Goal: Contribute content: Add original content to the website for others to see

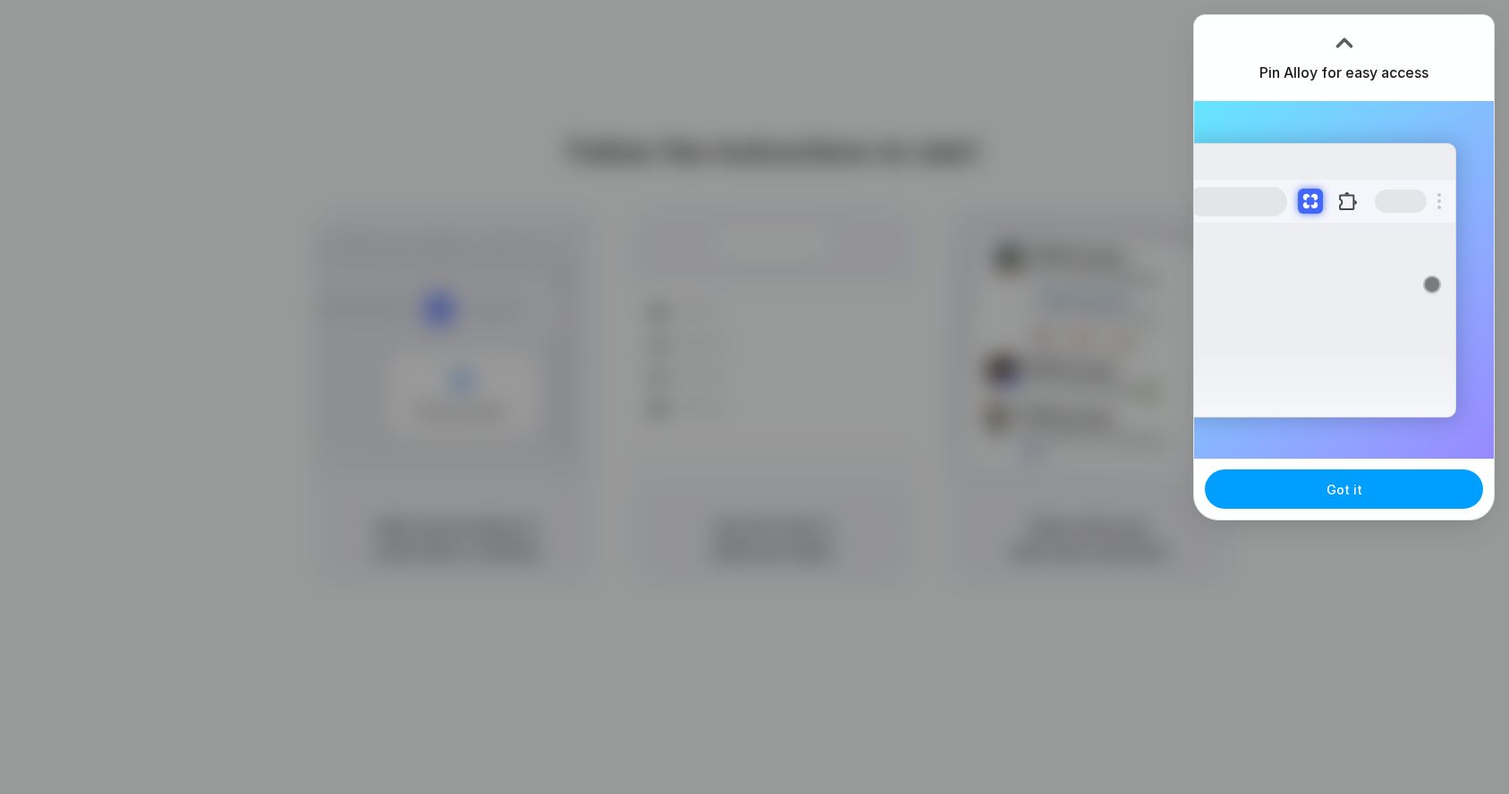
click at [1325, 487] on button "Got it" at bounding box center [1344, 489] width 278 height 39
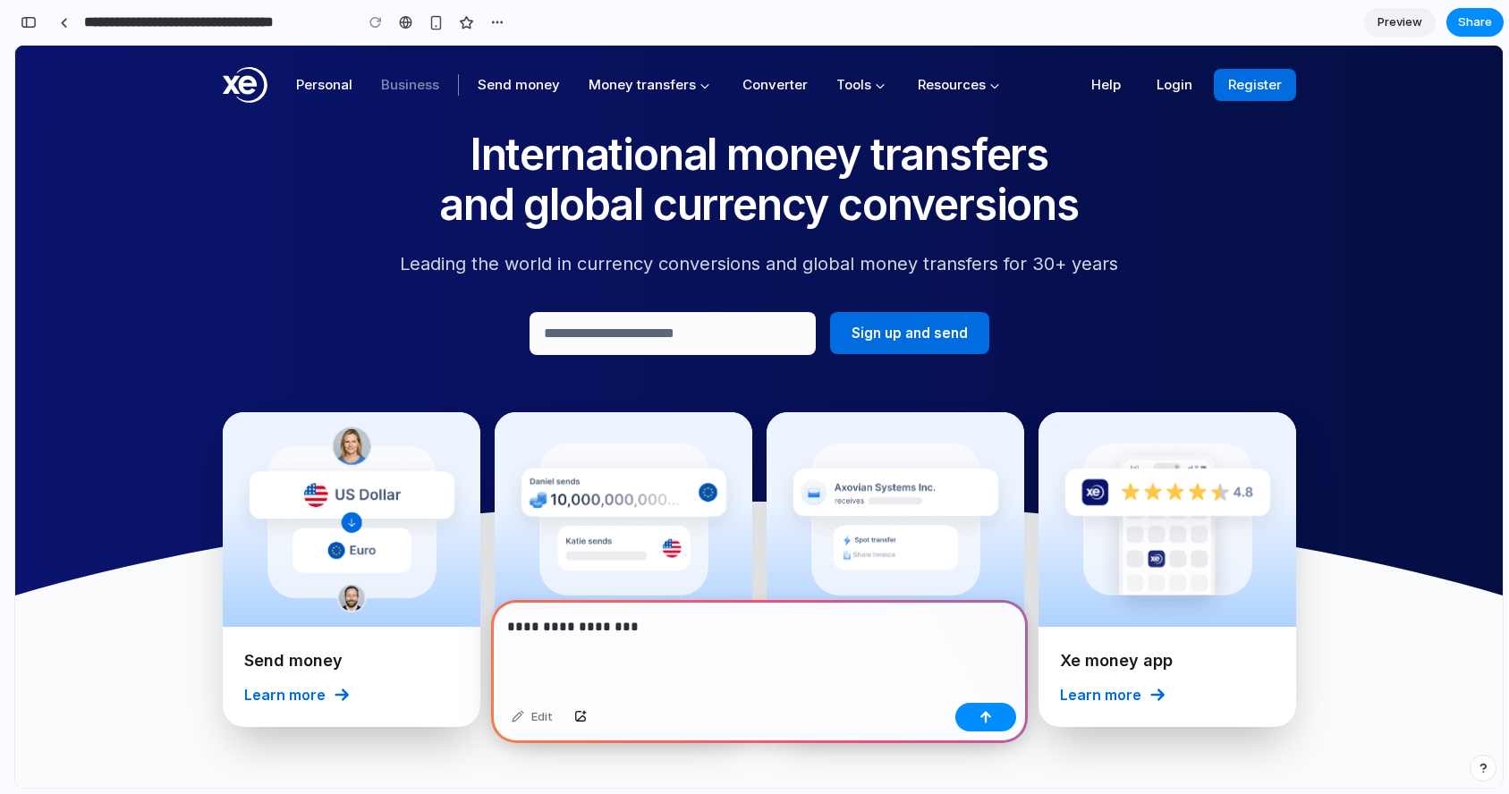
scroll to position [122, 0]
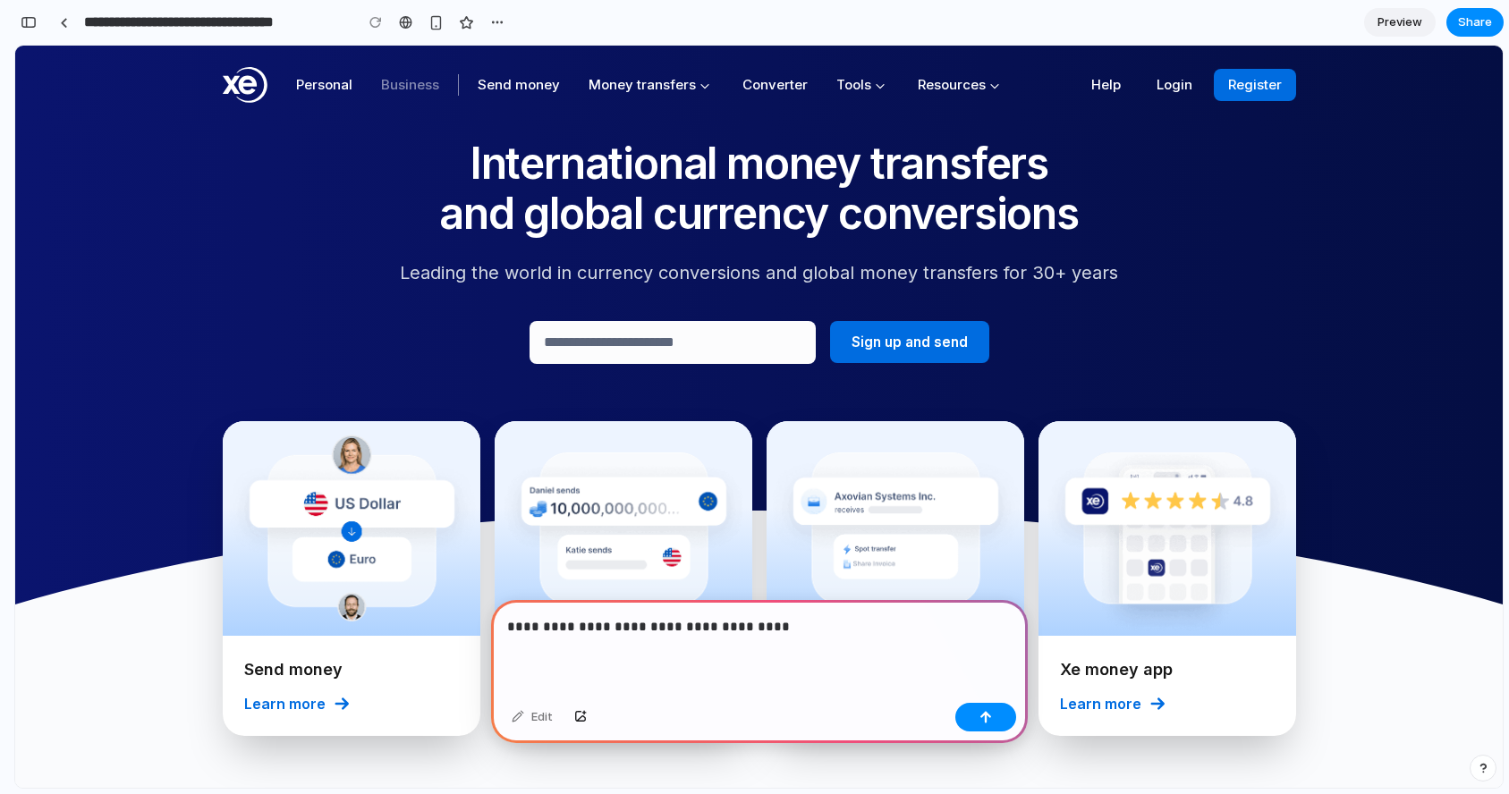
click at [622, 621] on p "**********" at bounding box center [755, 626] width 497 height 21
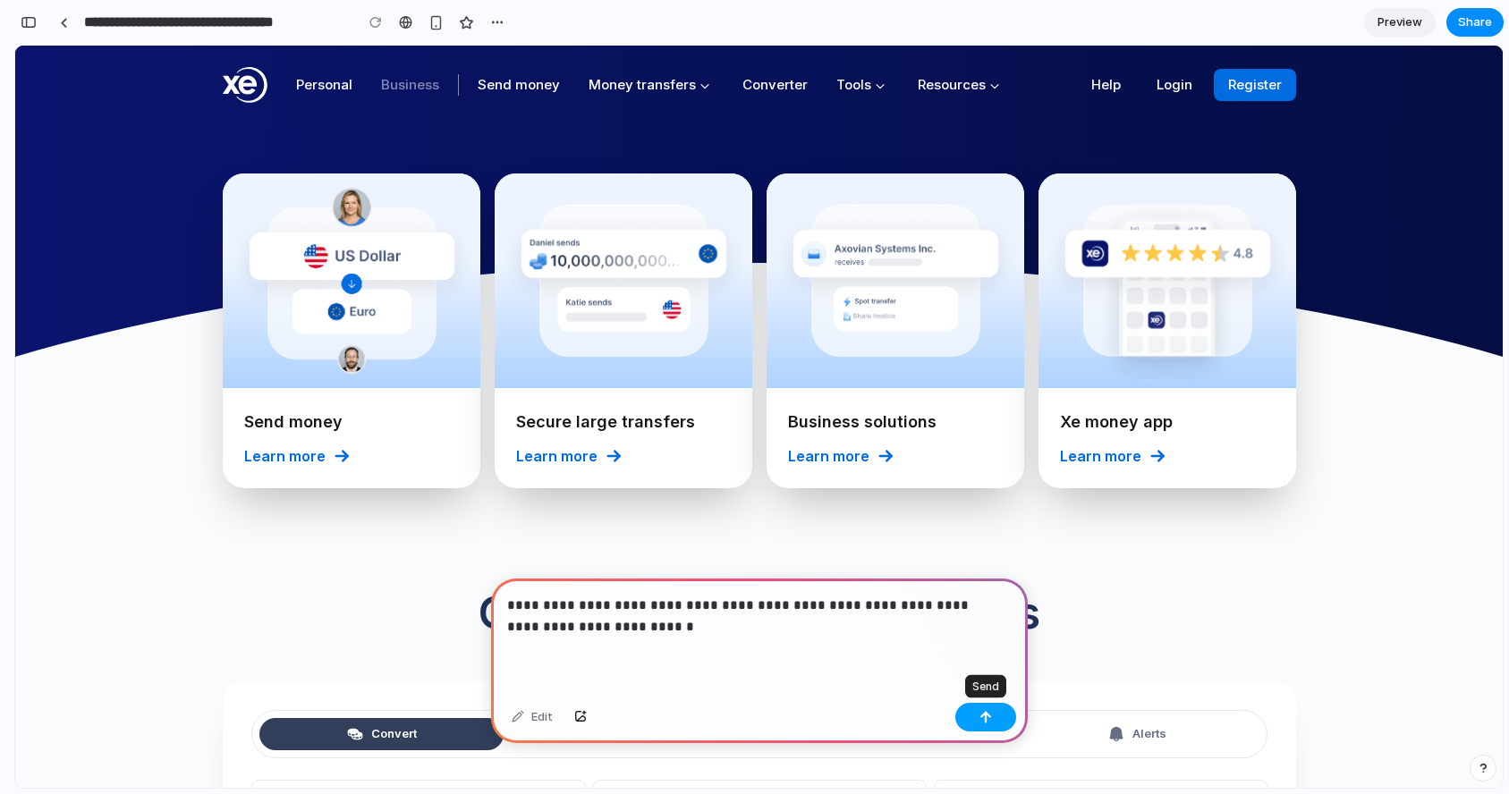
click at [985, 725] on button "button" at bounding box center [985, 717] width 61 height 29
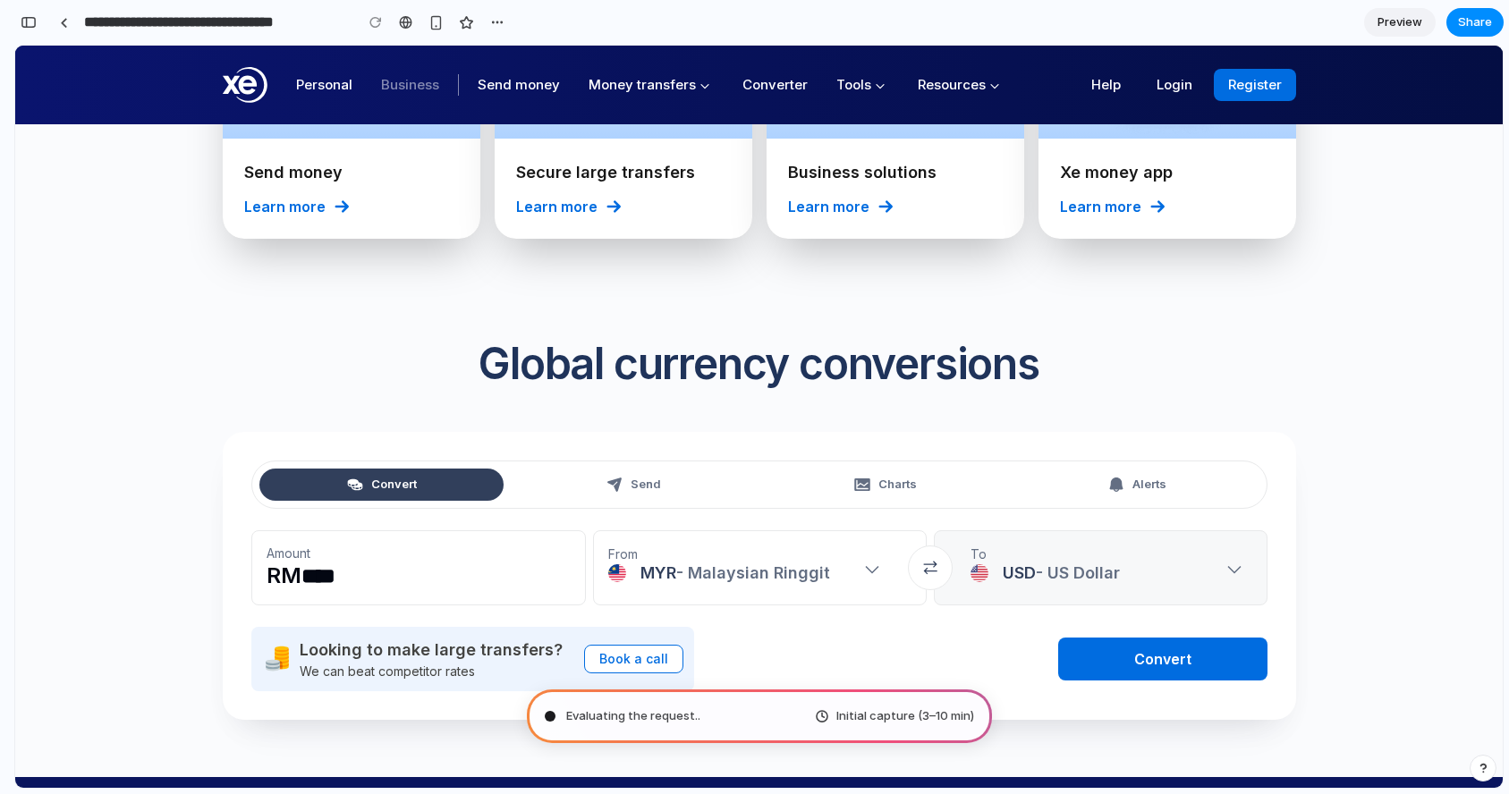
scroll to position [247, 0]
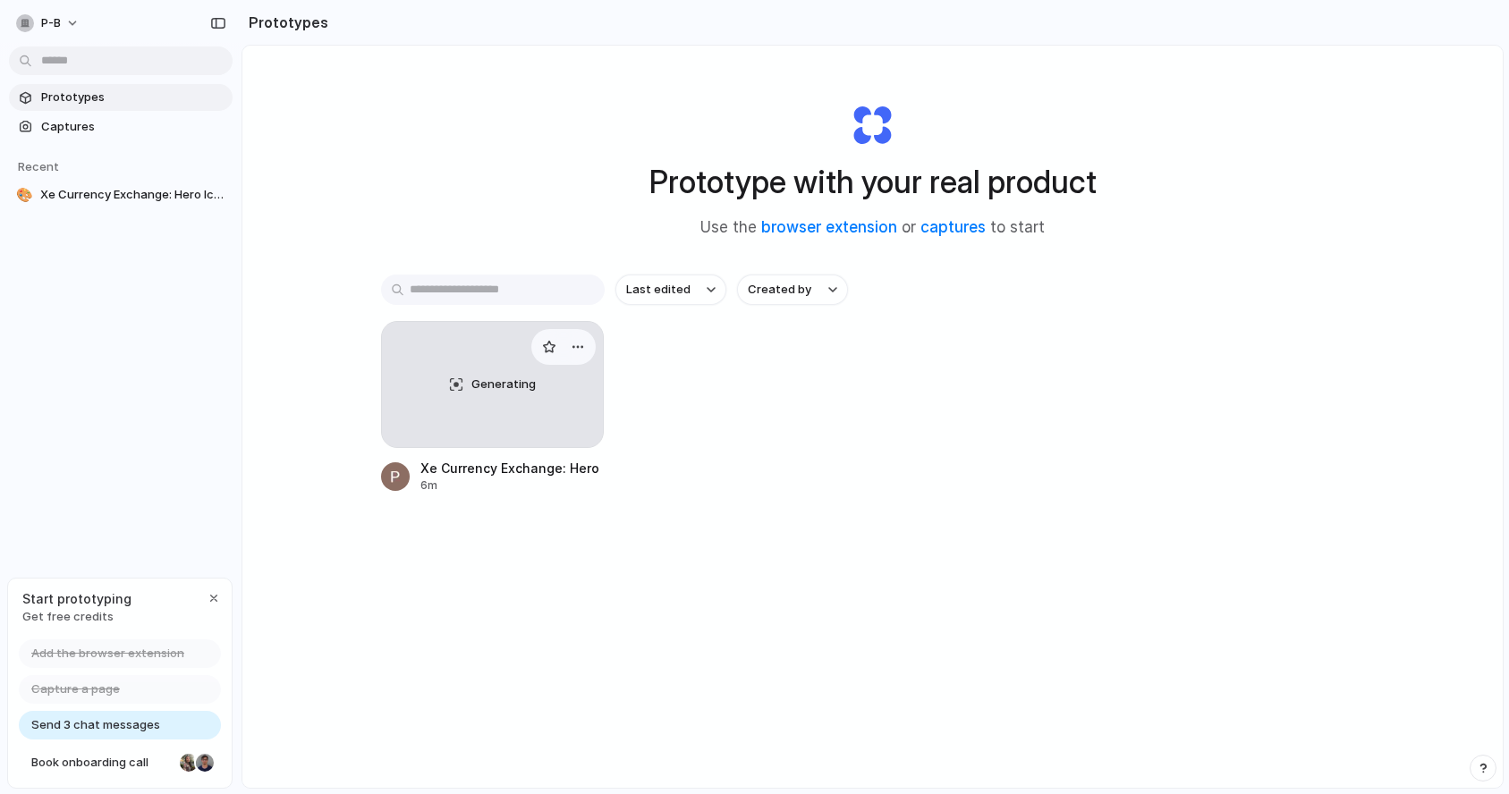
click at [414, 361] on div "Generating" at bounding box center [493, 384] width 222 height 125
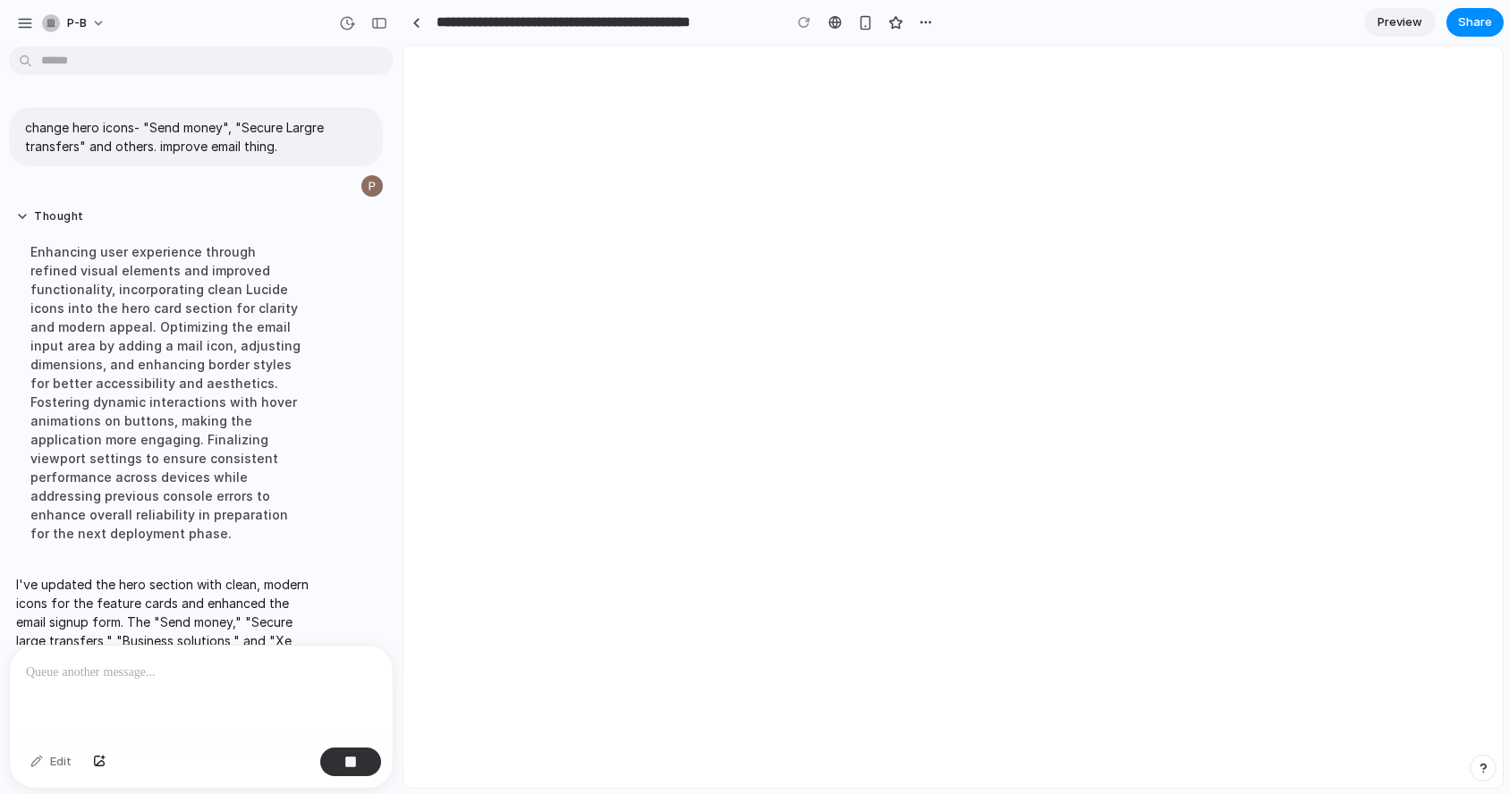
scroll to position [144, 0]
